Goal: Task Accomplishment & Management: Use online tool/utility

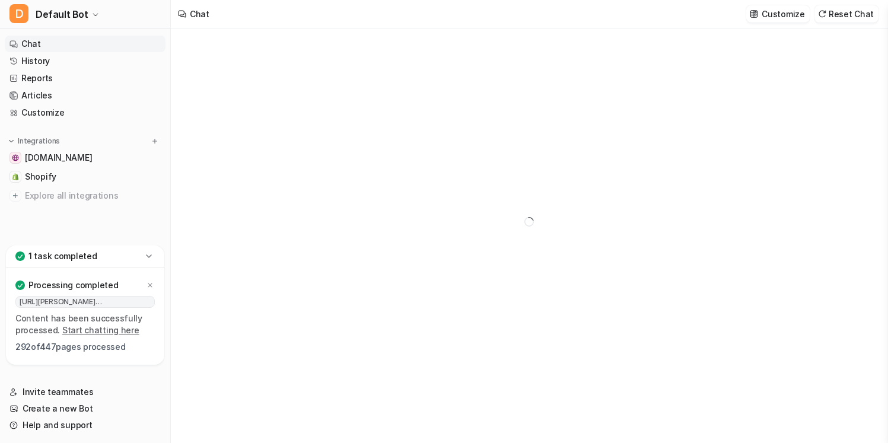
type textarea "**********"
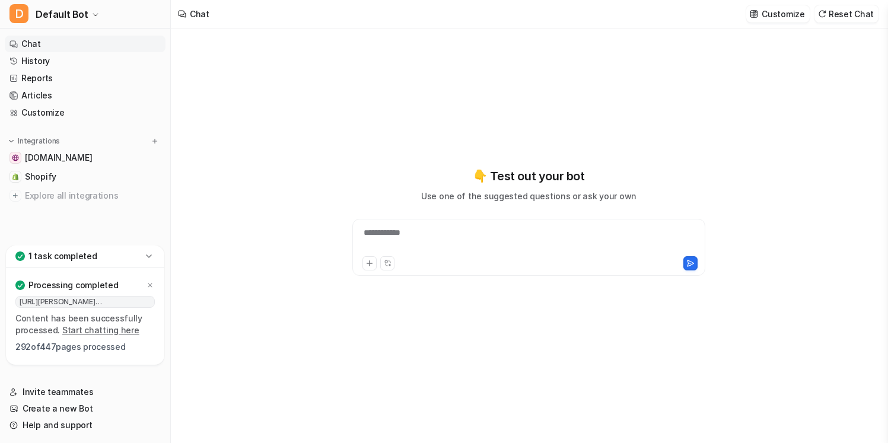
click at [151, 258] on icon at bounding box center [149, 256] width 12 height 12
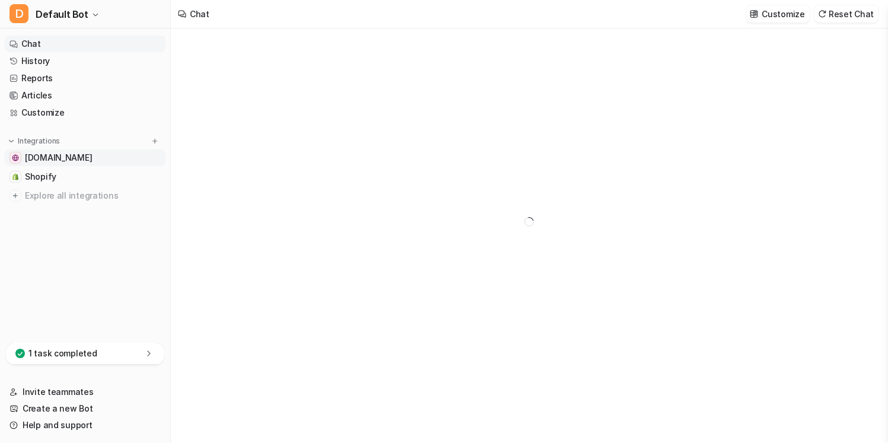
click at [92, 160] on span "[DOMAIN_NAME]" at bounding box center [58, 158] width 67 height 12
click at [109, 178] on link "Shopify" at bounding box center [85, 177] width 161 height 17
click at [107, 178] on link "Shopify" at bounding box center [85, 177] width 161 height 17
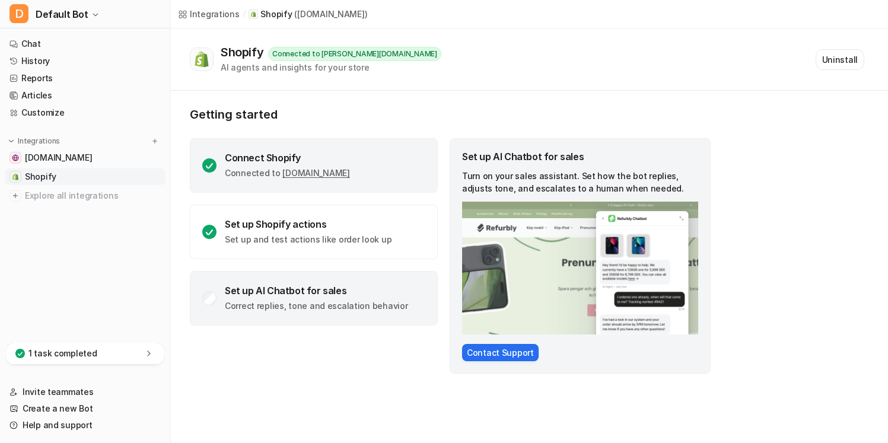
click at [350, 174] on link "antoinette-ferwerda.myshopify.com" at bounding box center [315, 173] width 67 height 10
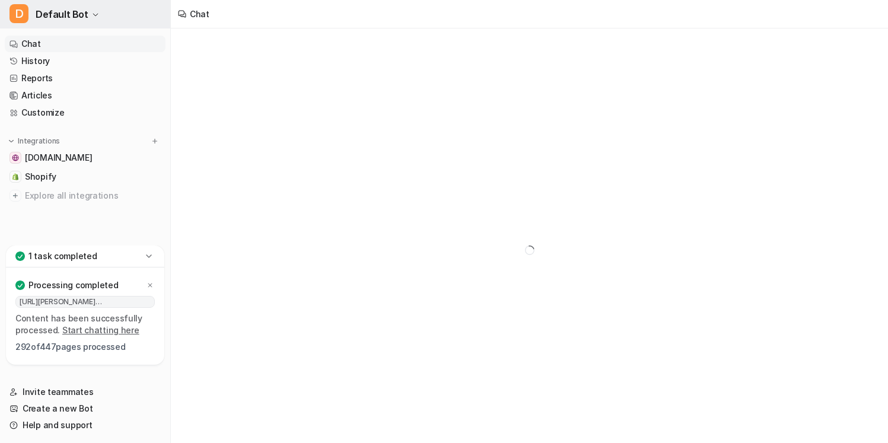
click at [100, 9] on button "D Default Bot" at bounding box center [85, 14] width 170 height 28
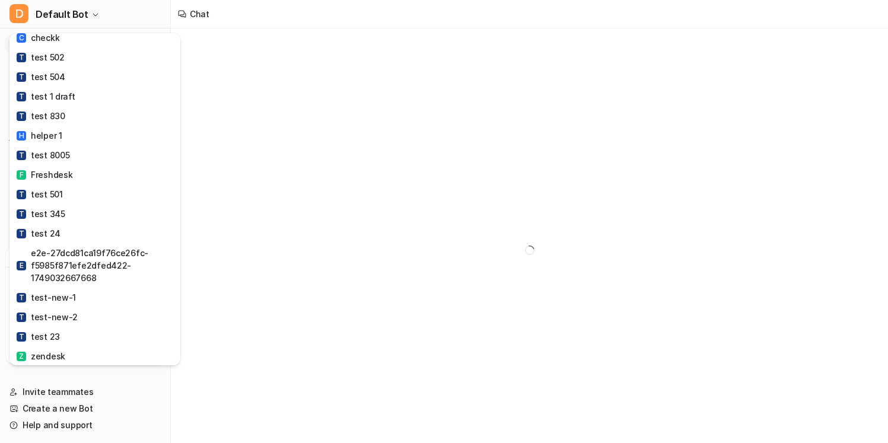
scroll to position [557, 0]
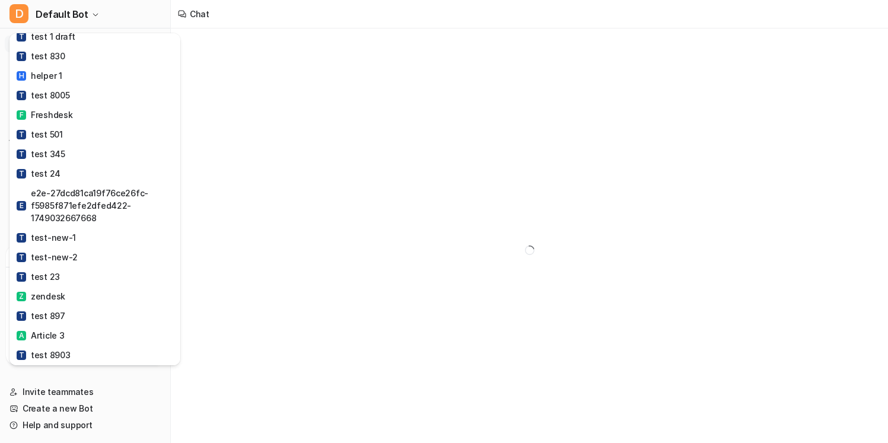
click at [234, 103] on div "D Default Bot T test 508 T test 1 intercom T testing website T test 502 T test …" at bounding box center [444, 221] width 888 height 443
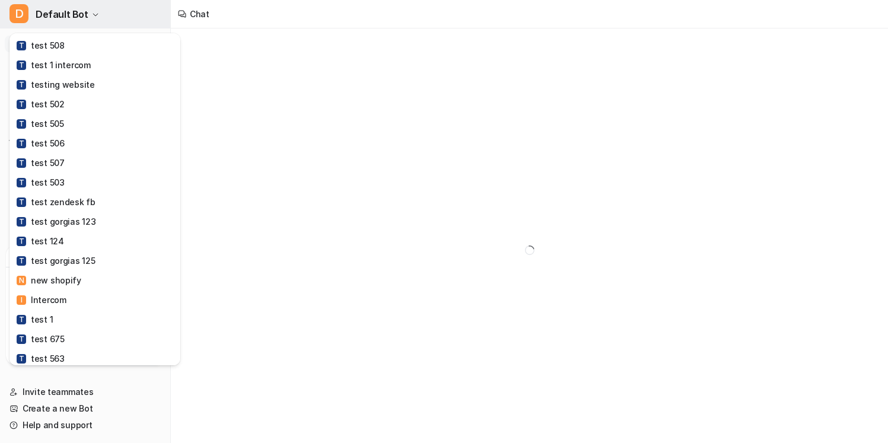
click at [151, 15] on button "D Default Bot" at bounding box center [85, 14] width 170 height 28
click at [211, 58] on div "D Default Bot T test 508 T test 1 intercom T testing website T test 502 T test …" at bounding box center [444, 221] width 888 height 443
